Goal: Communication & Community: Answer question/provide support

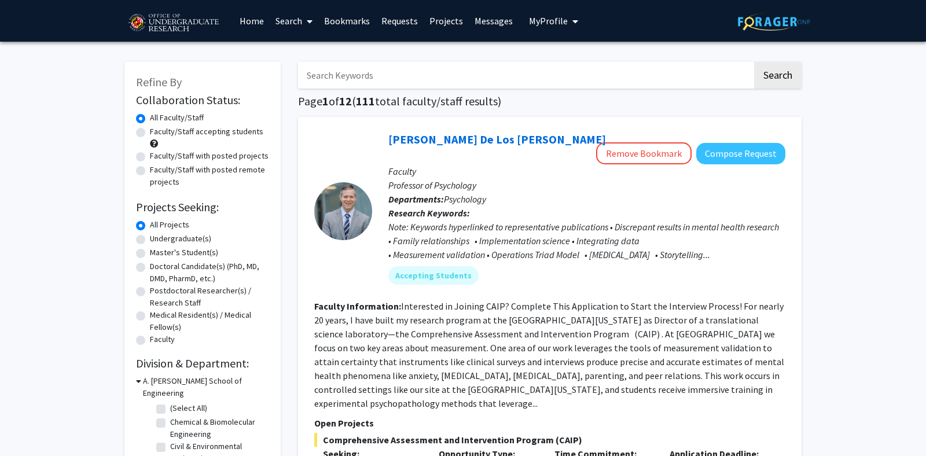
click at [394, 23] on link "Requests" at bounding box center [400, 21] width 48 height 41
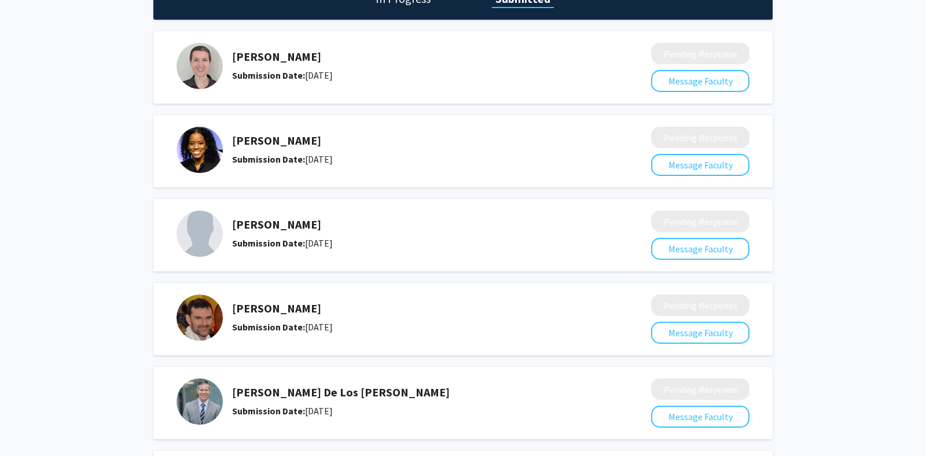
scroll to position [73, 0]
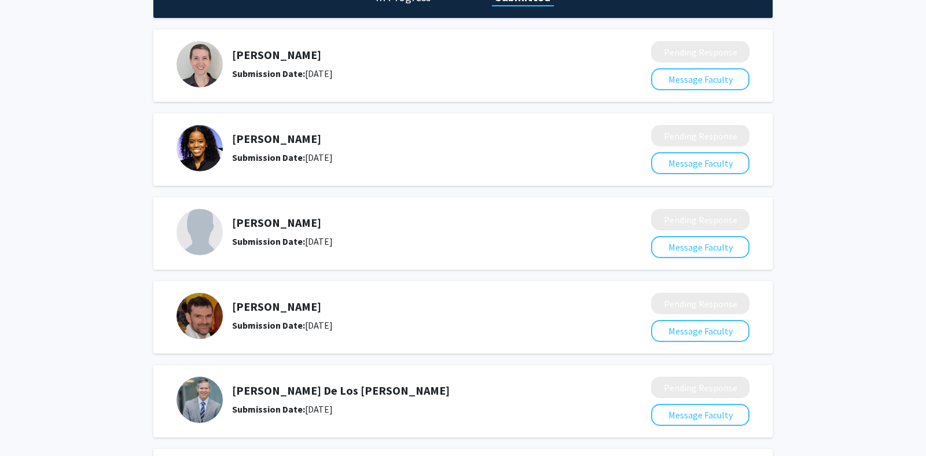
click at [193, 323] on img at bounding box center [200, 316] width 46 height 46
click at [694, 329] on button "Message Faculty" at bounding box center [700, 331] width 98 height 22
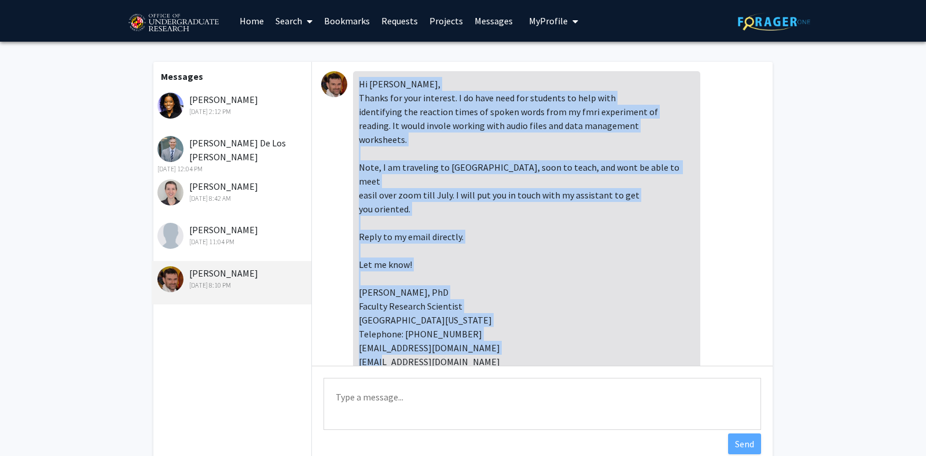
scroll to position [53, 0]
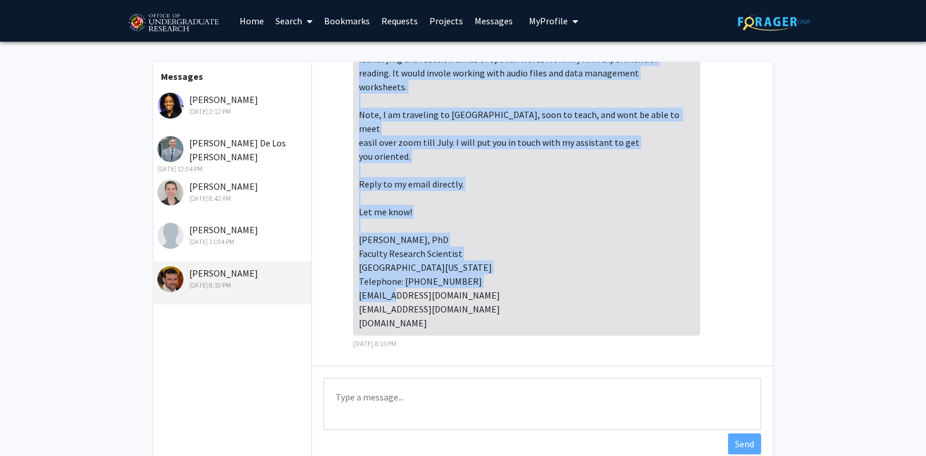
drag, startPoint x: 359, startPoint y: 83, endPoint x: 396, endPoint y: 282, distance: 202.5
click at [396, 288] on div "Hi [PERSON_NAME], Thanks for your interest. I do have need for students to help…" at bounding box center [526, 177] width 347 height 317
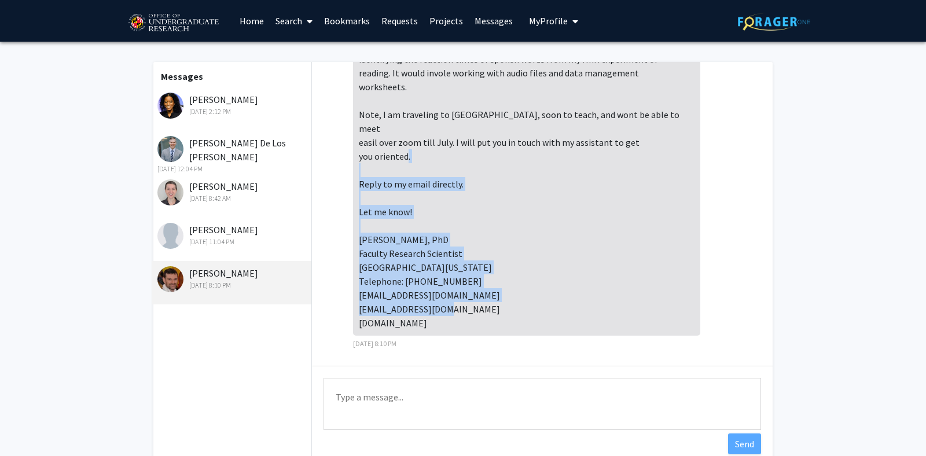
drag, startPoint x: 418, startPoint y: 325, endPoint x: 422, endPoint y: 168, distance: 157.5
click at [422, 168] on div "Hi [PERSON_NAME], Thanks for your interest. I do have need for students to help…" at bounding box center [526, 177] width 347 height 317
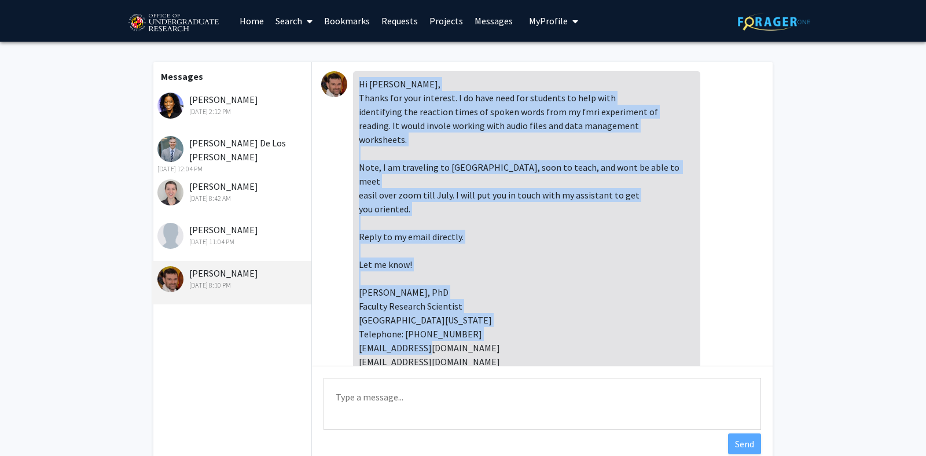
drag, startPoint x: 358, startPoint y: 82, endPoint x: 435, endPoint y: 345, distance: 273.7
click at [437, 350] on div "Hi [PERSON_NAME], Thanks for your interest. I do have need for students to help…" at bounding box center [526, 229] width 347 height 317
copy div "Hi [PERSON_NAME], Thanks for your interest. I do have need for students to help…"
